Goal: Information Seeking & Learning: Check status

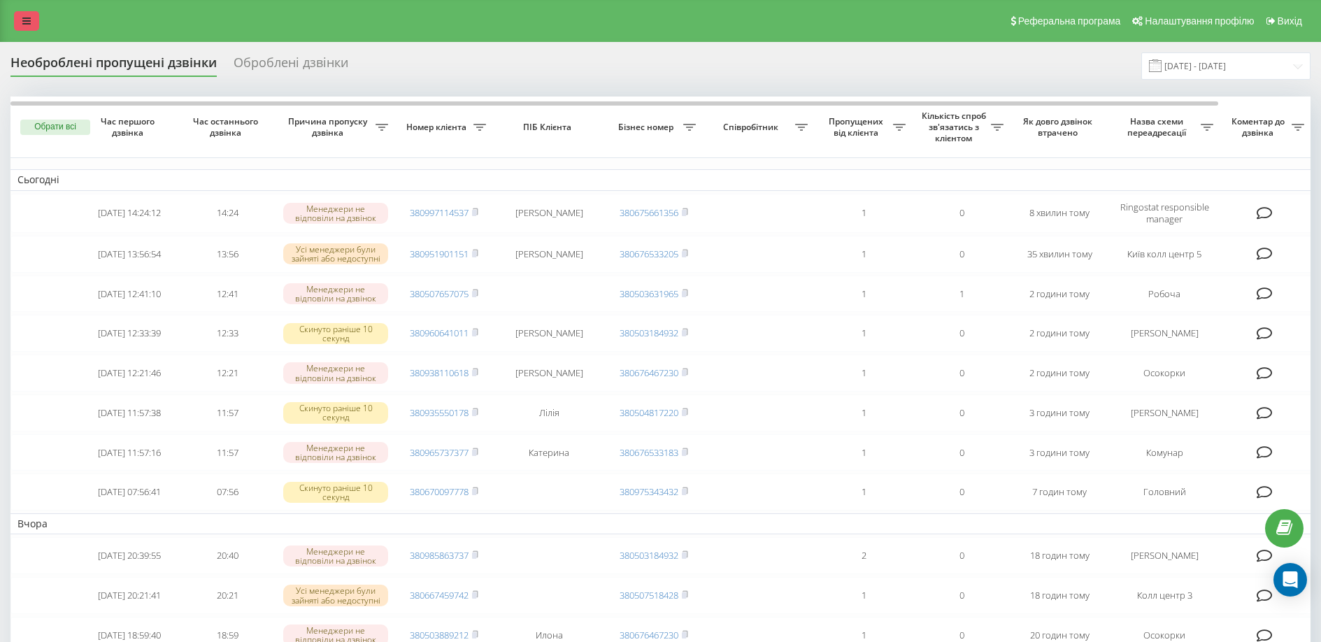
click at [30, 24] on icon at bounding box center [26, 21] width 8 height 10
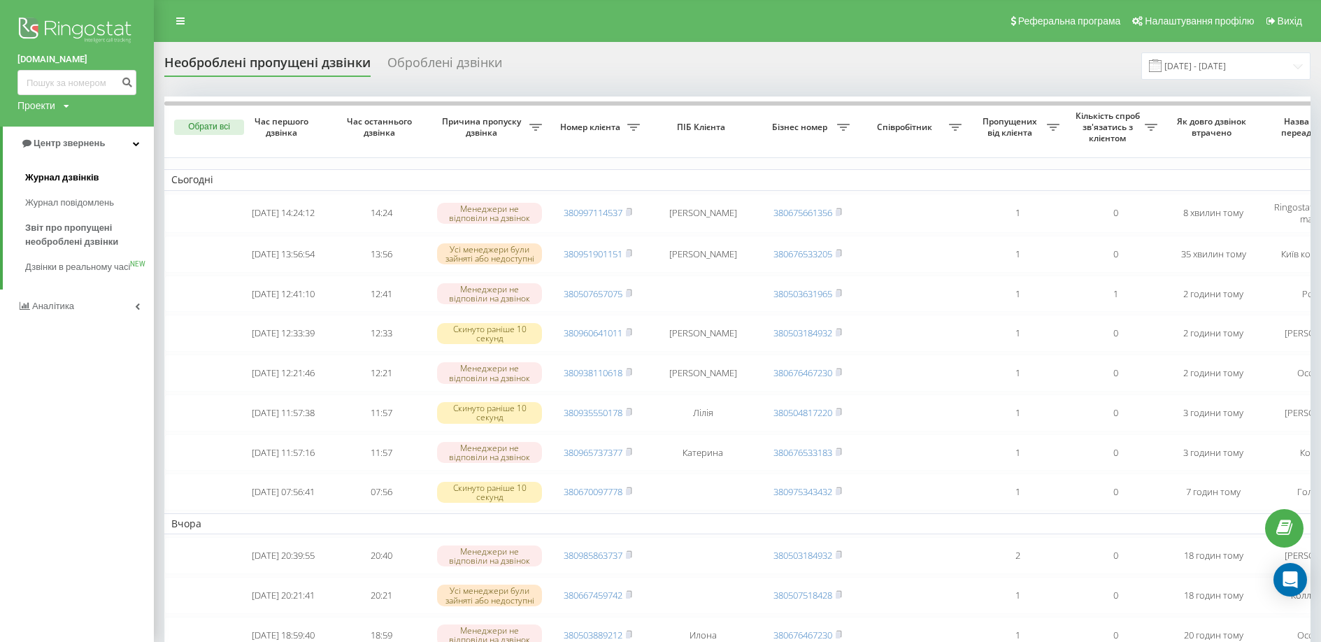
click at [64, 182] on span "Журнал дзвінків" at bounding box center [62, 178] width 74 height 14
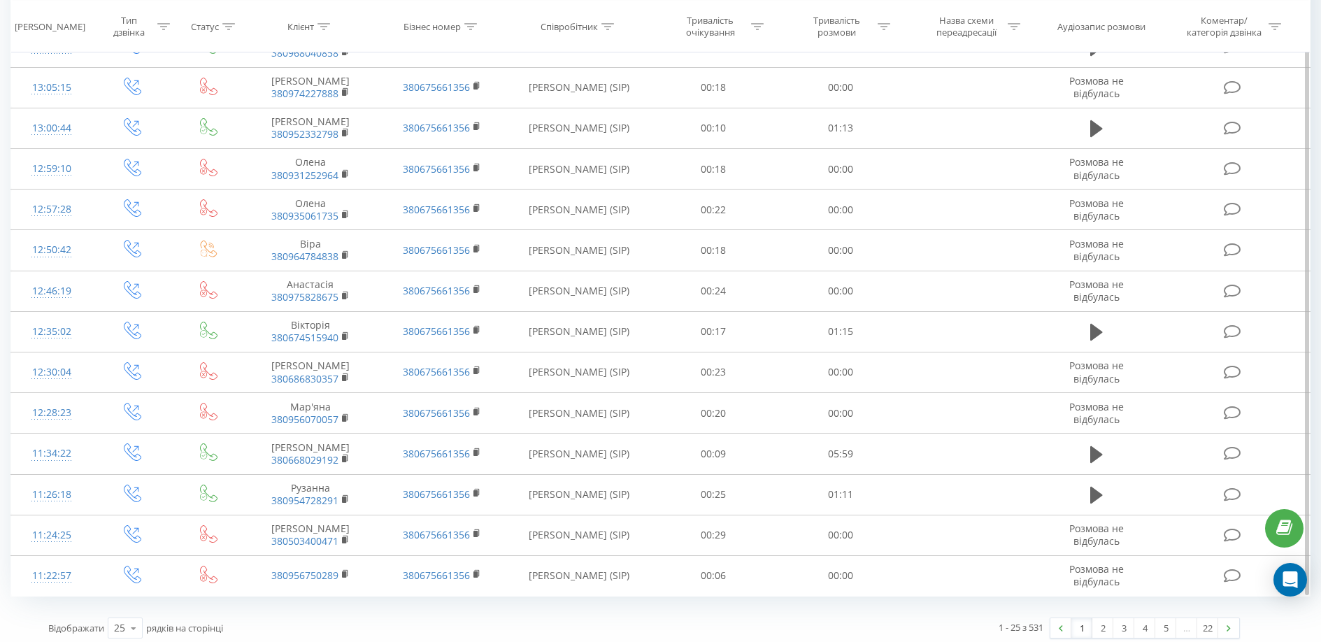
scroll to position [637, 0]
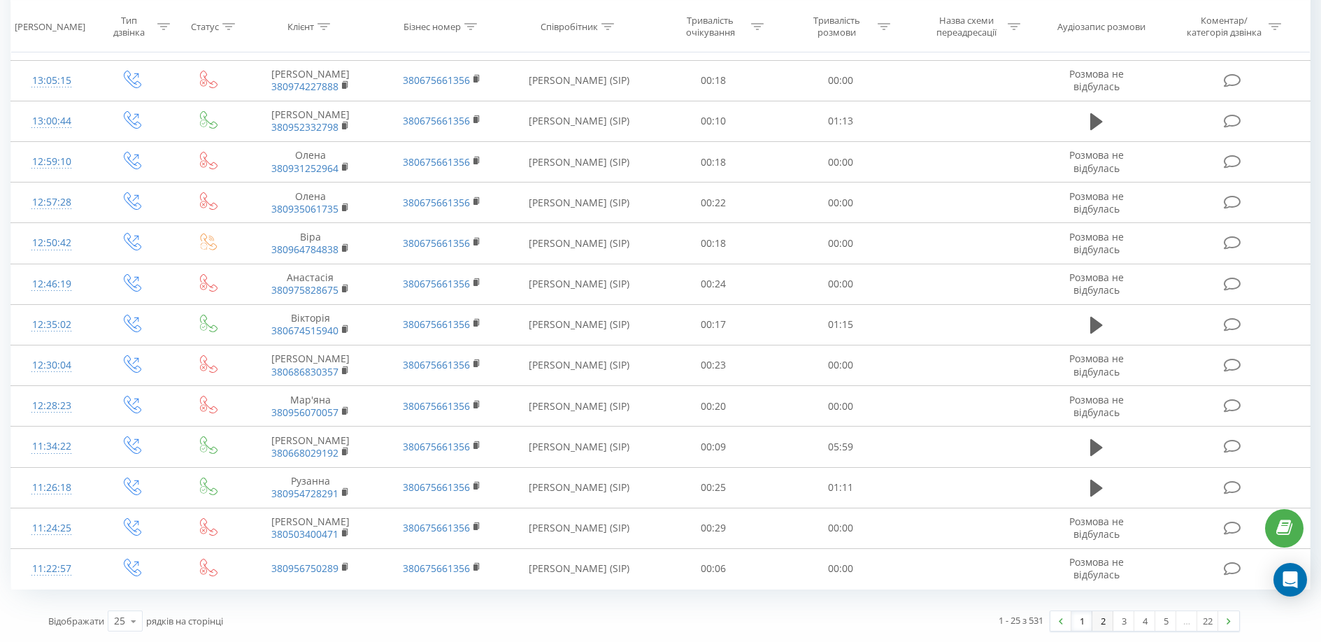
click at [1101, 625] on link "2" at bounding box center [1102, 621] width 21 height 20
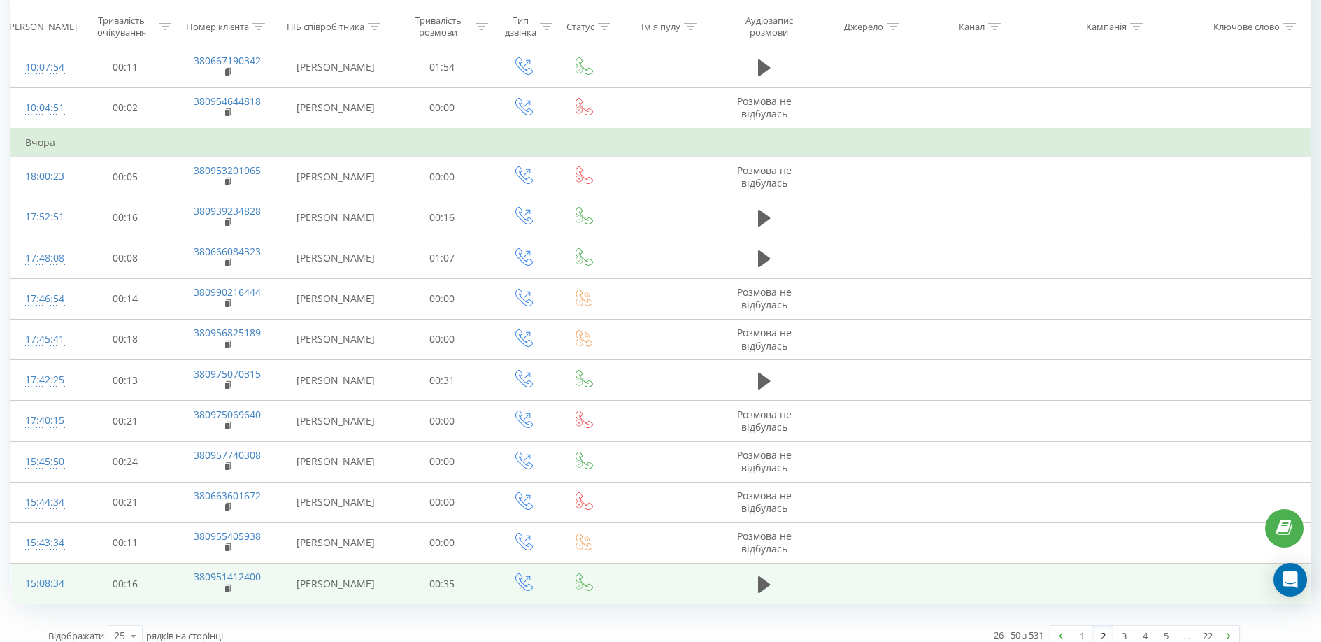
scroll to position [665, 0]
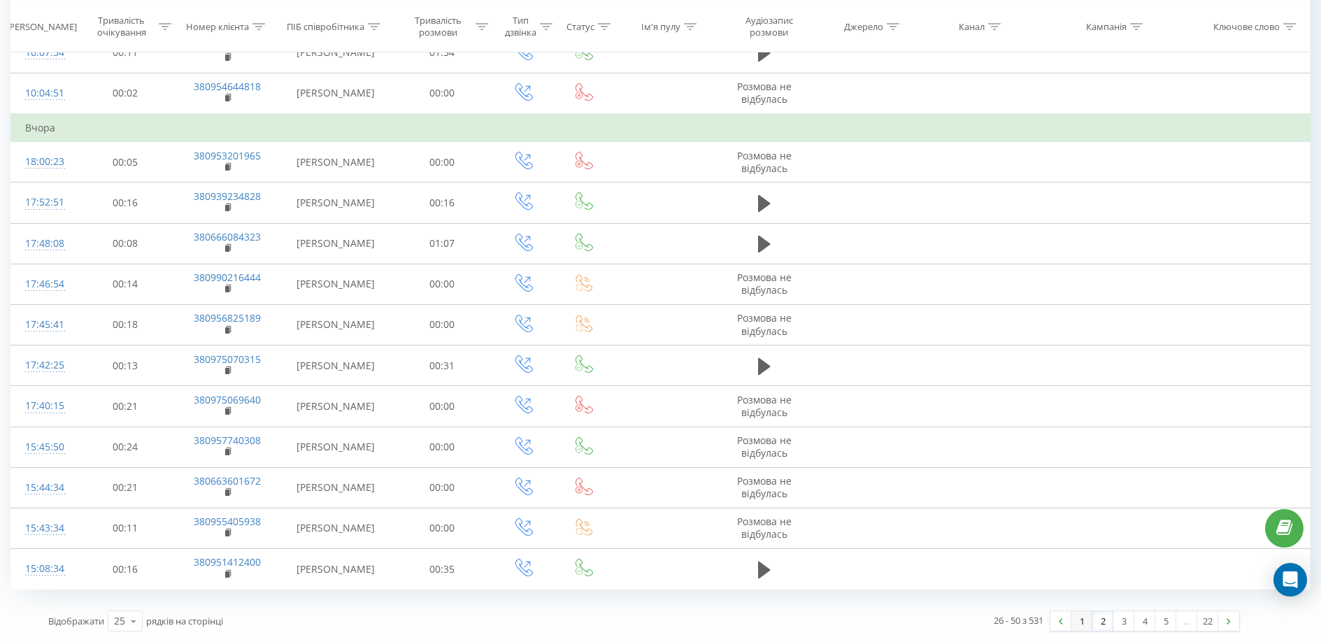
click at [1084, 620] on link "1" at bounding box center [1081, 621] width 21 height 20
